Goal: Task Accomplishment & Management: Manage account settings

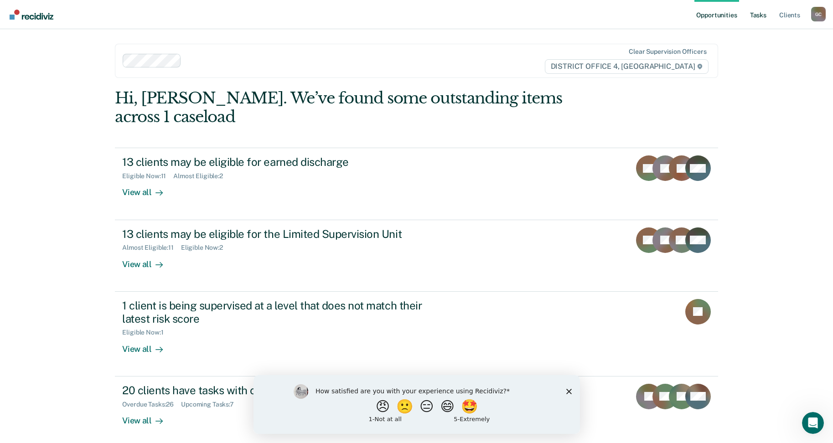
click at [761, 15] on link "Tasks" at bounding box center [758, 14] width 20 height 29
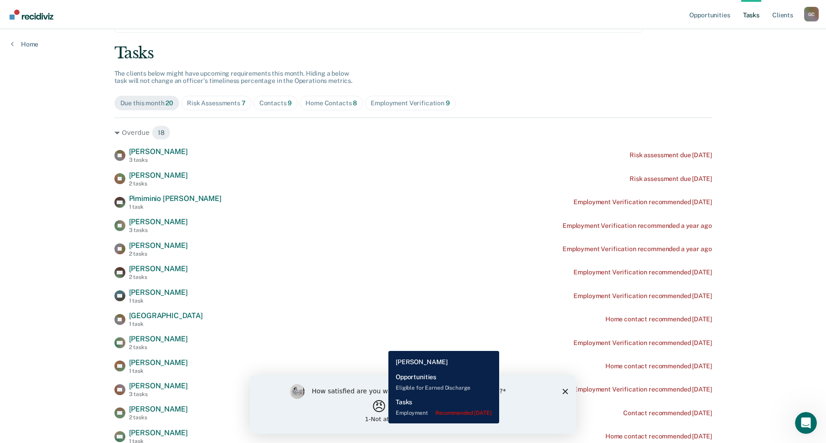
scroll to position [46, 0]
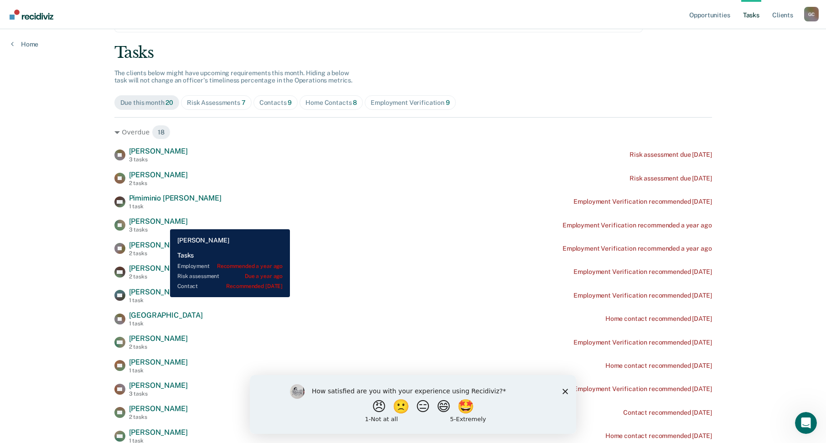
click at [163, 222] on span "[PERSON_NAME]" at bounding box center [158, 221] width 59 height 9
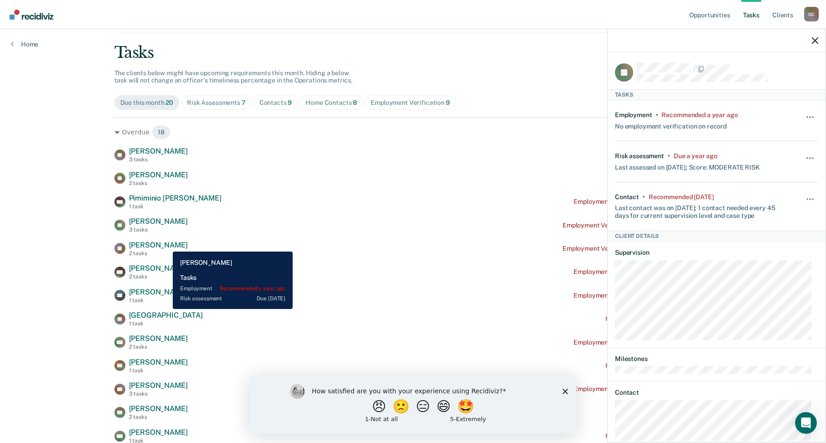
click at [166, 245] on span "[PERSON_NAME]" at bounding box center [158, 245] width 59 height 9
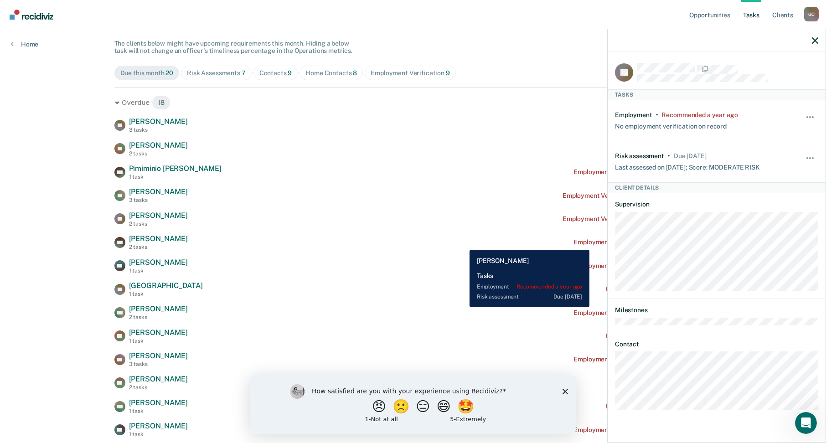
scroll to position [91, 0]
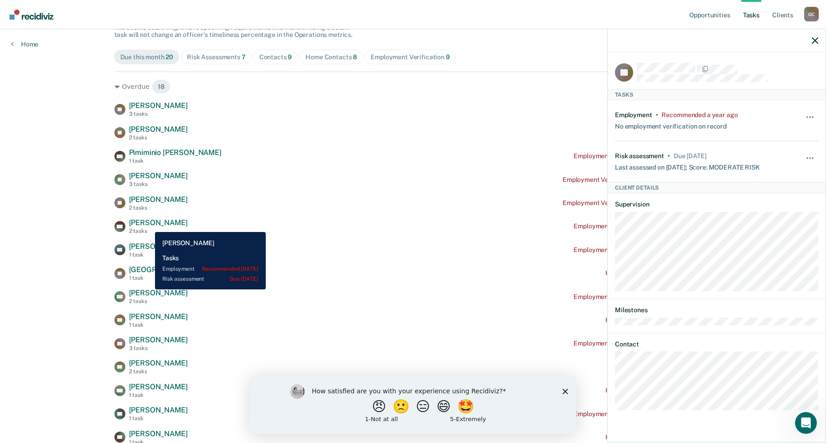
click at [148, 225] on span "[PERSON_NAME]" at bounding box center [158, 222] width 59 height 9
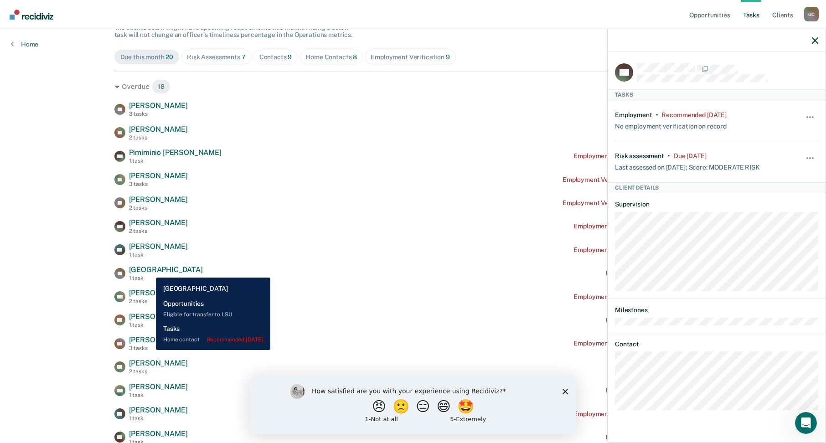
click at [149, 271] on span "[GEOGRAPHIC_DATA]" at bounding box center [166, 269] width 74 height 9
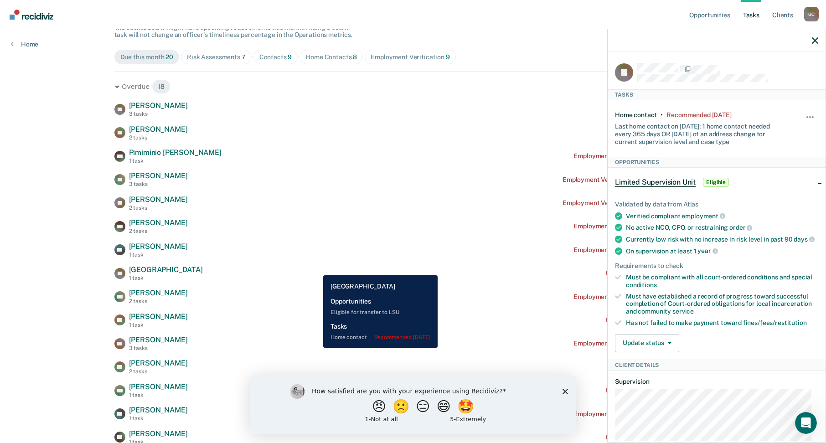
scroll to position [137, 0]
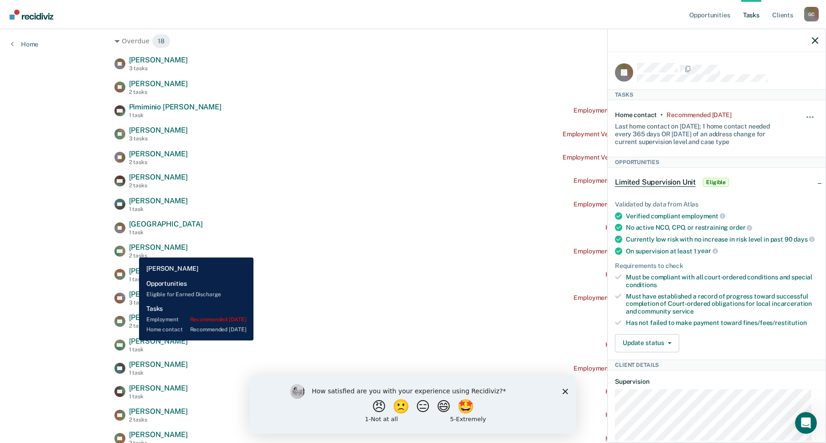
click at [132, 251] on span "[PERSON_NAME]" at bounding box center [158, 247] width 59 height 9
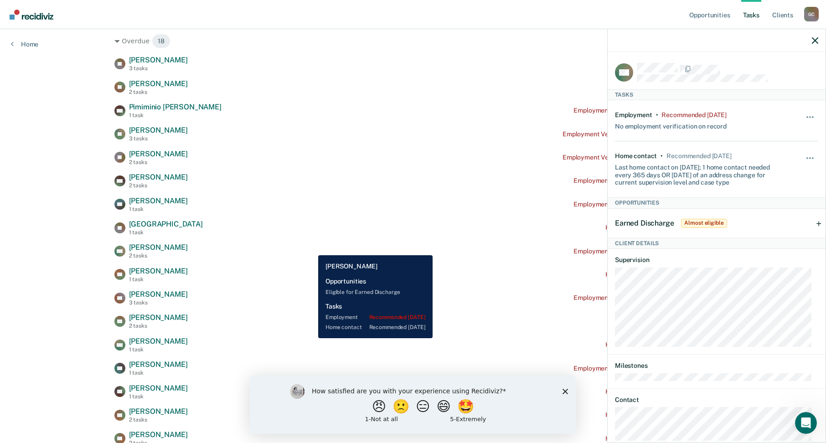
scroll to position [182, 0]
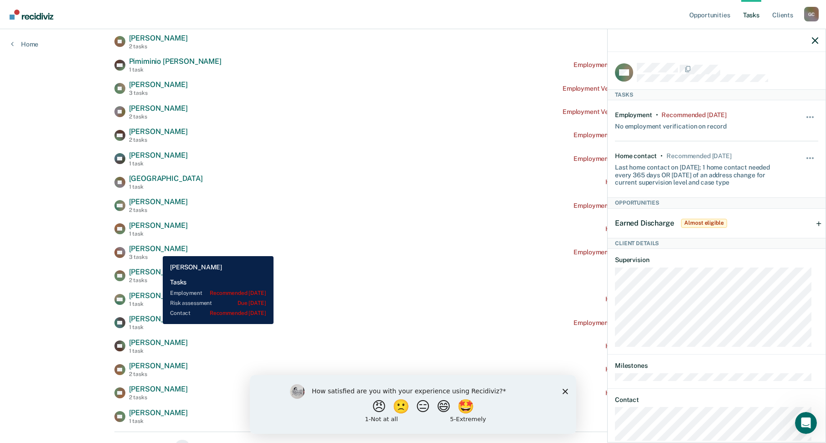
click at [156, 249] on span "[PERSON_NAME]" at bounding box center [158, 248] width 59 height 9
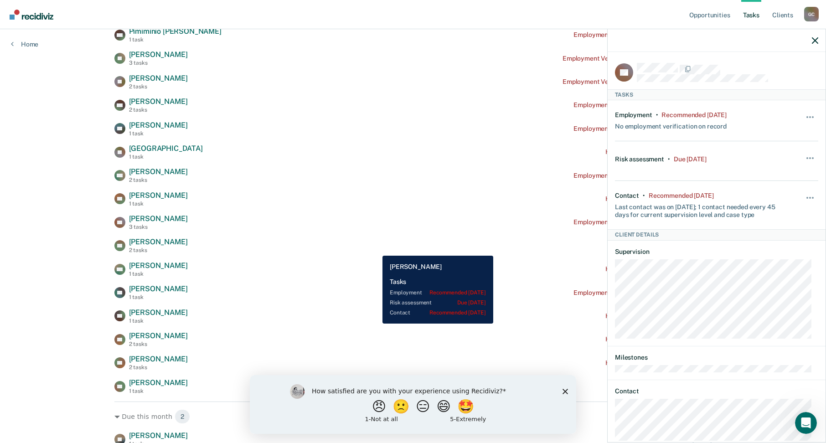
scroll to position [228, 0]
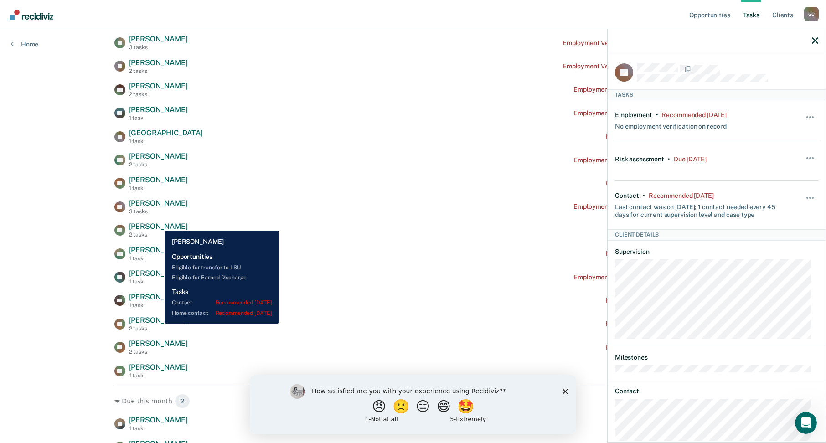
click at [158, 224] on span "[PERSON_NAME]" at bounding box center [158, 226] width 59 height 9
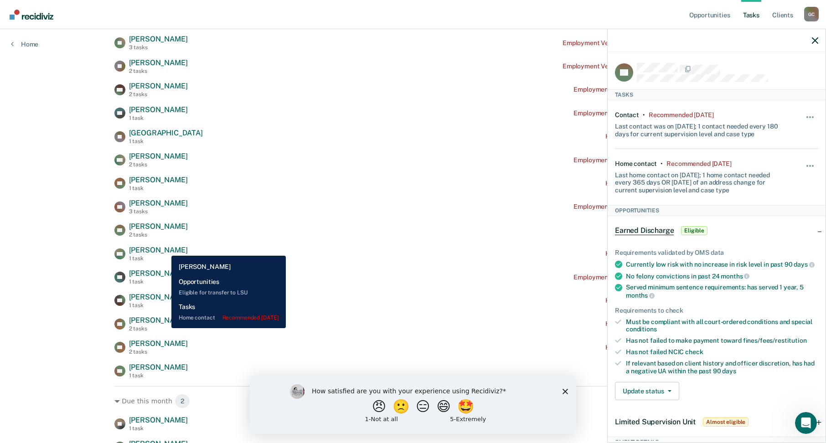
click at [165, 249] on span "[PERSON_NAME]" at bounding box center [158, 250] width 59 height 9
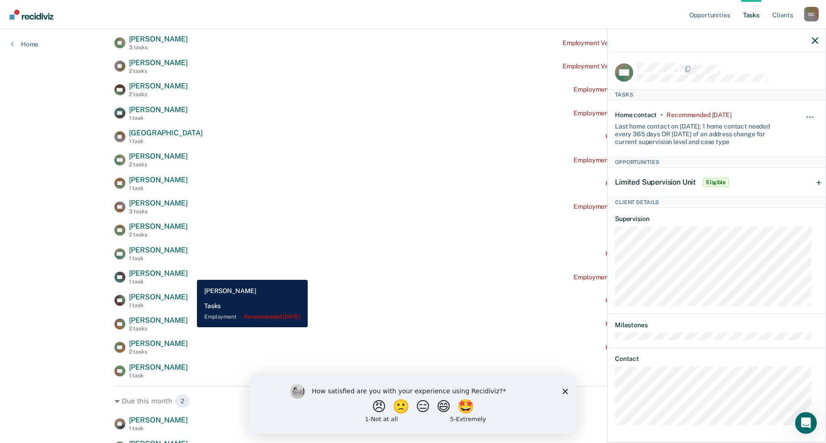
click at [188, 273] on span "[PERSON_NAME]" at bounding box center [158, 273] width 59 height 9
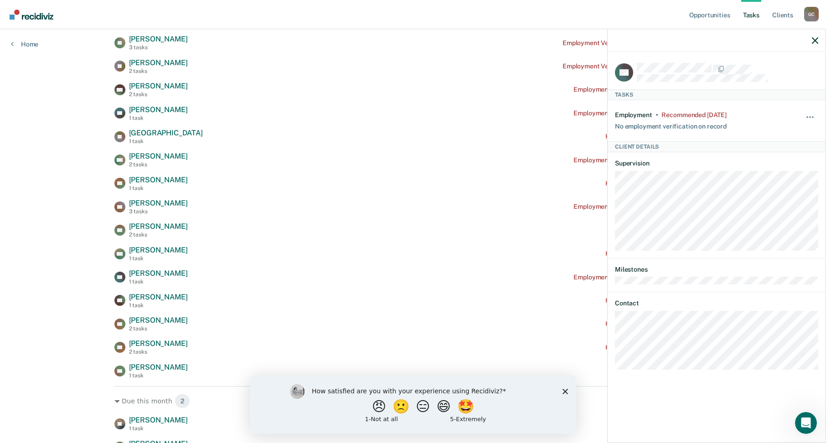
scroll to position [273, 0]
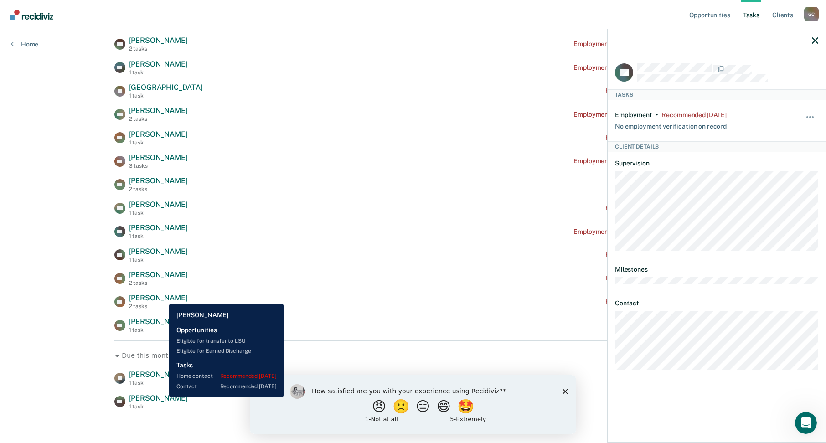
click at [163, 297] on span "[PERSON_NAME]" at bounding box center [158, 298] width 59 height 9
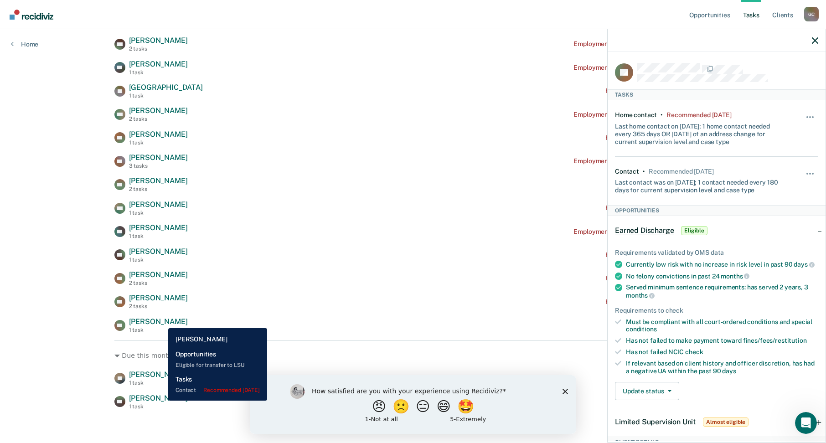
click at [161, 321] on span "[PERSON_NAME]" at bounding box center [158, 321] width 59 height 9
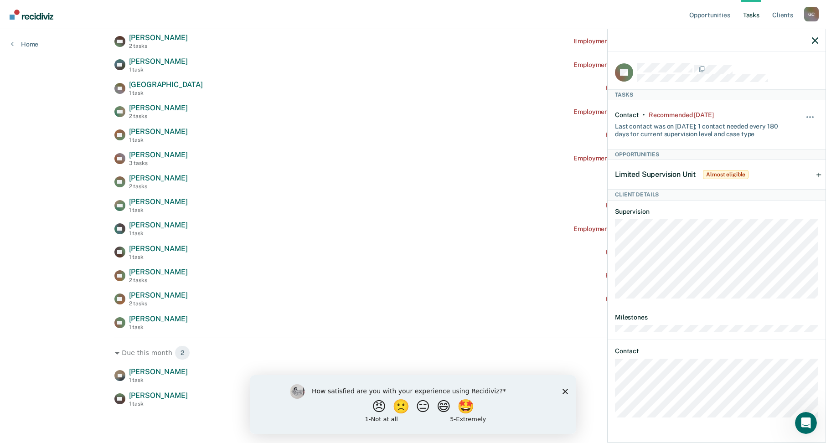
scroll to position [277, 0]
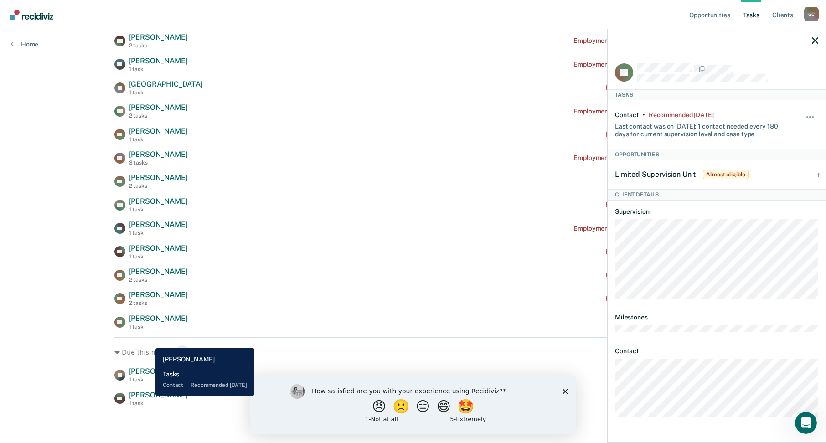
click at [149, 396] on span "[PERSON_NAME]" at bounding box center [158, 395] width 59 height 9
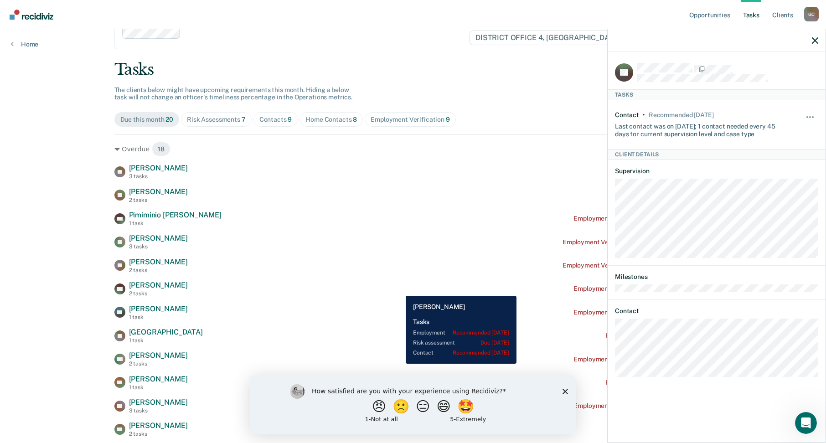
scroll to position [3, 0]
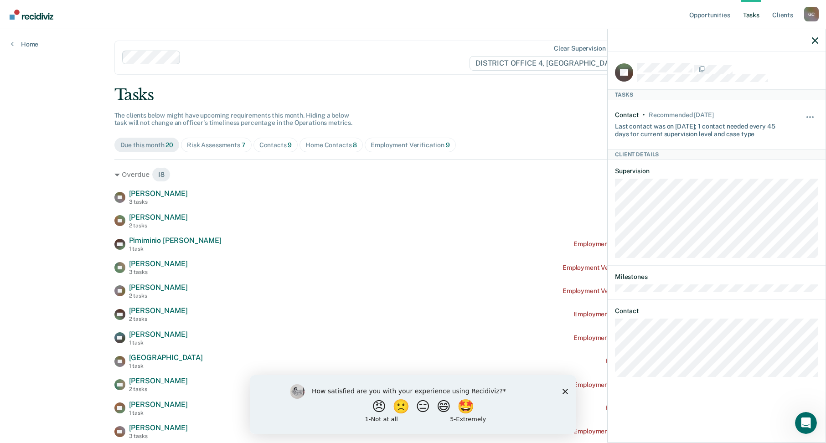
click at [272, 144] on div "Contacts 9" at bounding box center [275, 145] width 33 height 8
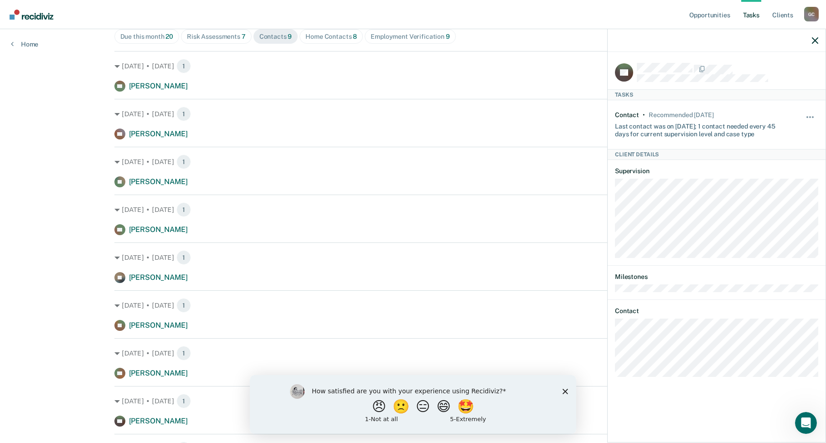
scroll to position [0, 0]
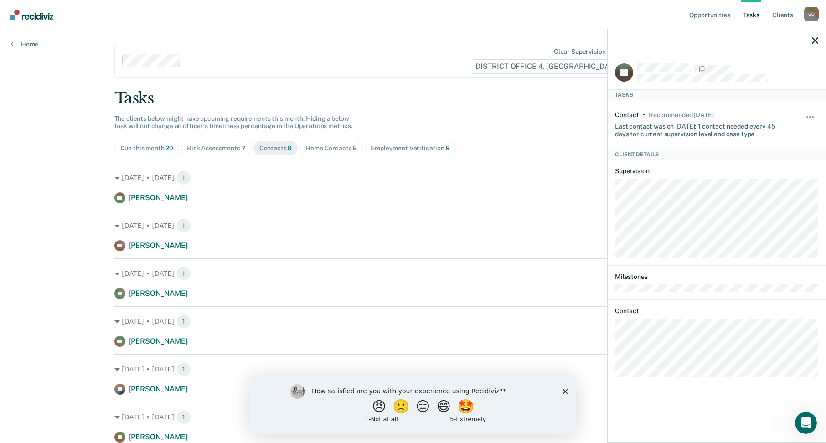
click at [144, 150] on div "Due this month 20" at bounding box center [146, 148] width 53 height 8
